Goal: Task Accomplishment & Management: Complete application form

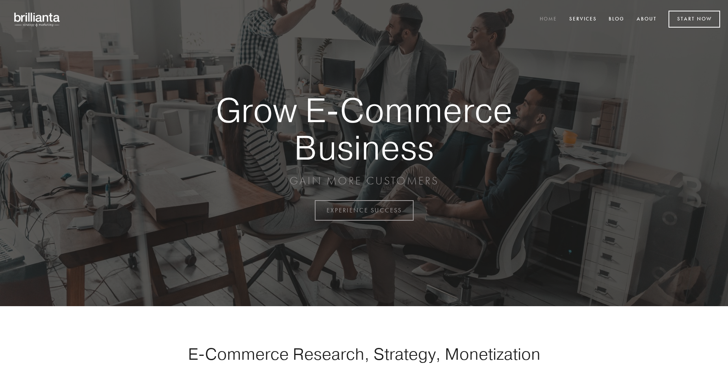
scroll to position [2064, 0]
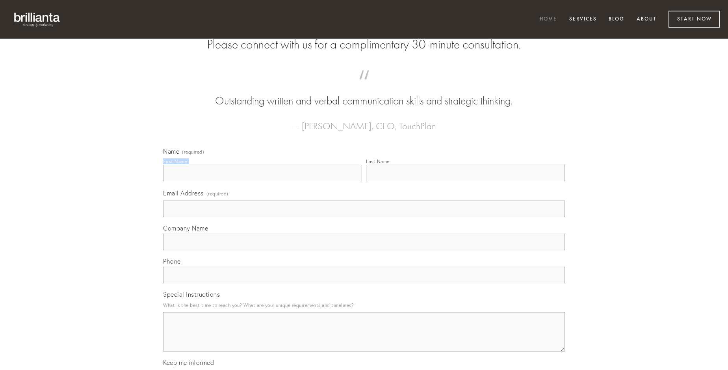
type input "[PERSON_NAME]"
click at [465, 181] on input "Last Name" at bounding box center [465, 173] width 199 height 17
type input "[PERSON_NAME]"
click at [364, 217] on input "Email Address (required)" at bounding box center [364, 208] width 402 height 17
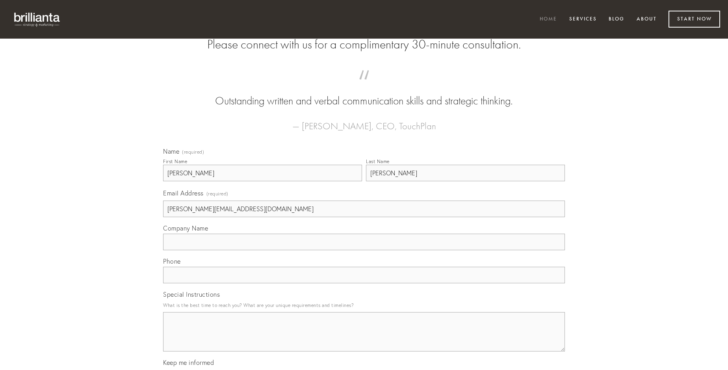
type input "[PERSON_NAME][EMAIL_ADDRESS][DOMAIN_NAME]"
click at [364, 250] on input "Company Name" at bounding box center [364, 242] width 402 height 17
type input "annus"
click at [364, 283] on input "text" at bounding box center [364, 275] width 402 height 17
click at [364, 339] on textarea "Special Instructions" at bounding box center [364, 331] width 402 height 39
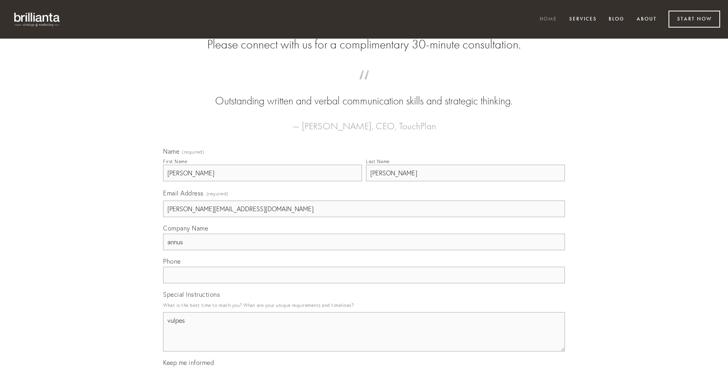
type textarea "vulpes"
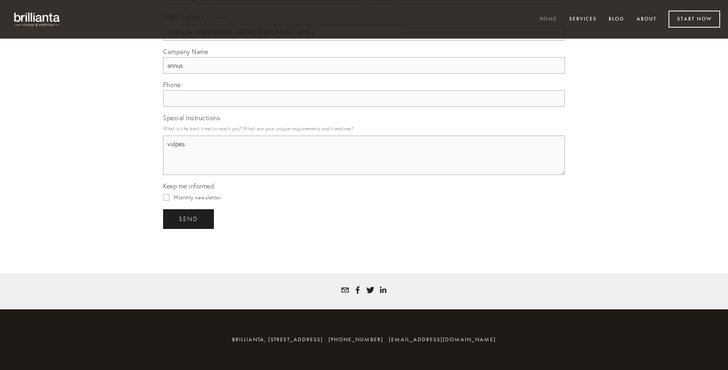
click at [189, 219] on span "send" at bounding box center [188, 218] width 19 height 7
